Goal: Contribute content

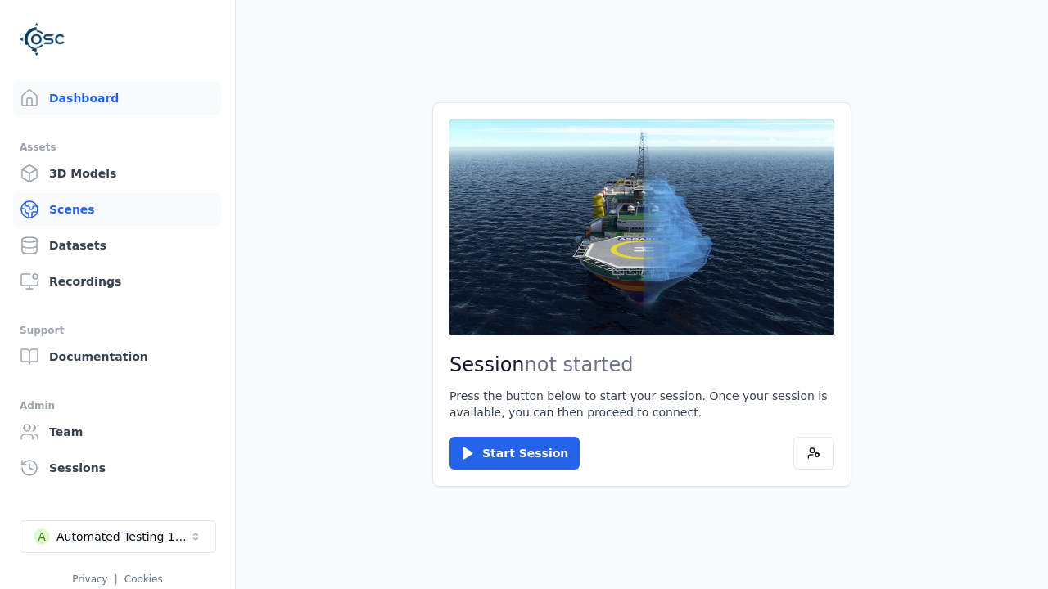
click at [133, 210] on link "Scenes" at bounding box center [117, 209] width 209 height 33
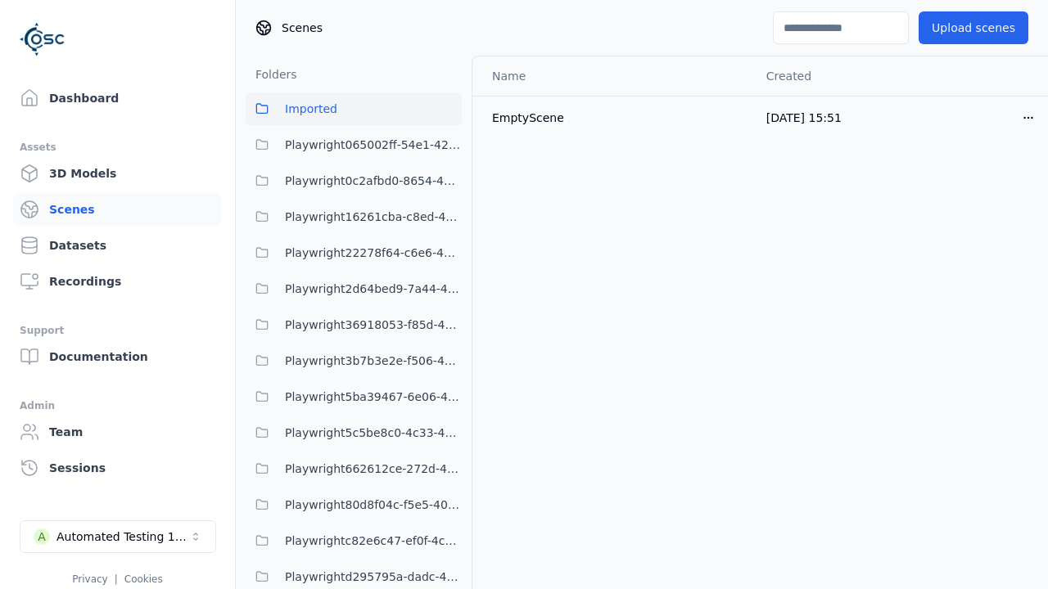
click at [806, 37] on input at bounding box center [841, 27] width 136 height 33
type input "**********"
click at [417, 184] on span "Playwright0c2afbd0-8654-4abc-8acc-33051ae8061c" at bounding box center [373, 181] width 177 height 20
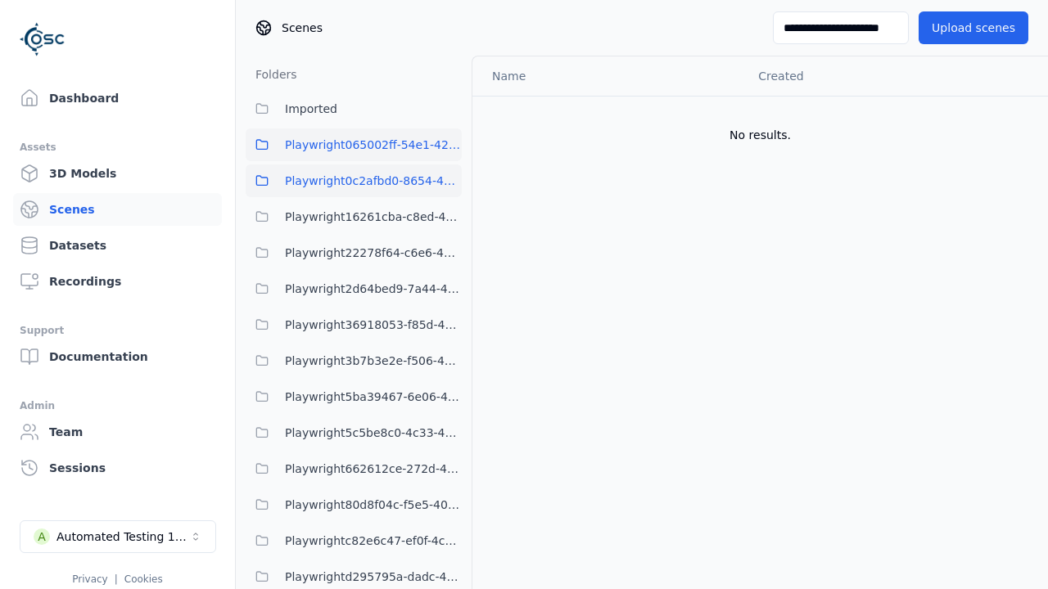
click at [422, 147] on span "Playwright065002ff-54e1-4225-bb74-209e7a6f7fb9" at bounding box center [373, 145] width 177 height 20
click at [117, 246] on link "Datasets" at bounding box center [117, 245] width 209 height 33
